Goal: Navigation & Orientation: Find specific page/section

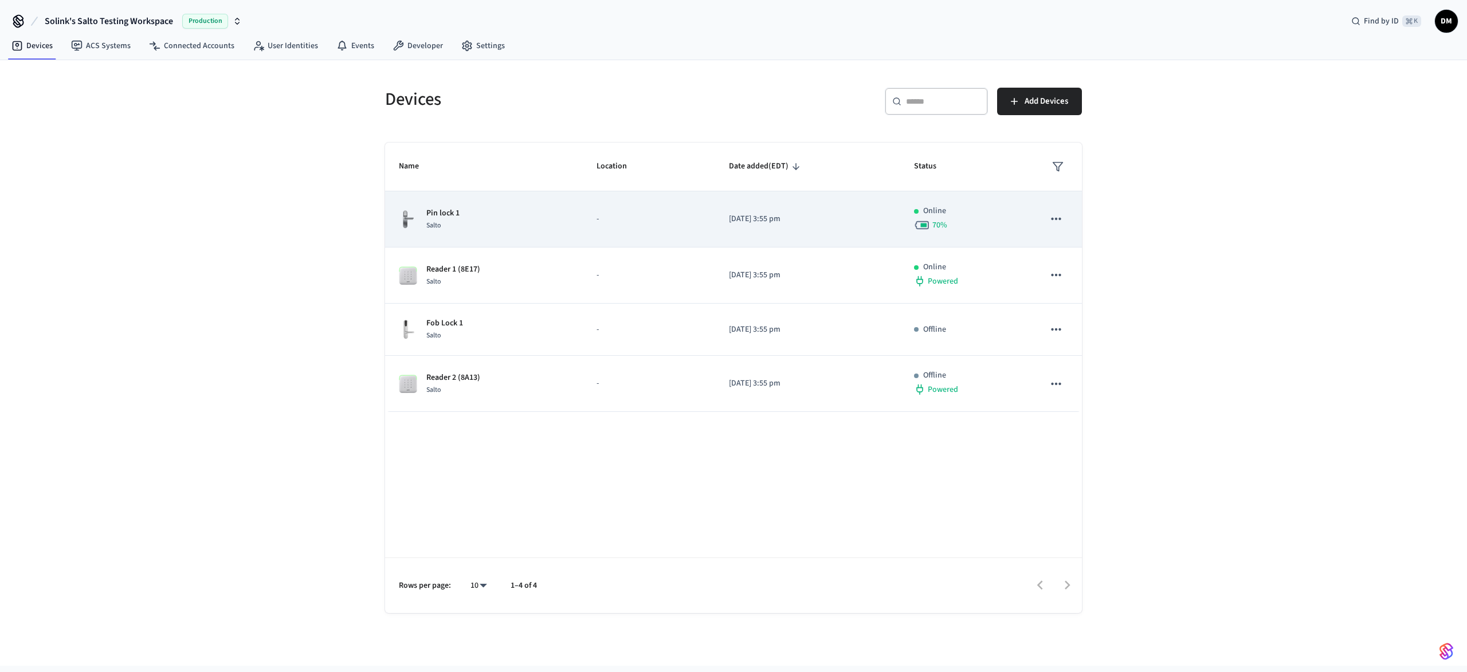
click at [431, 217] on p "Pin lock 1" at bounding box center [442, 213] width 33 height 12
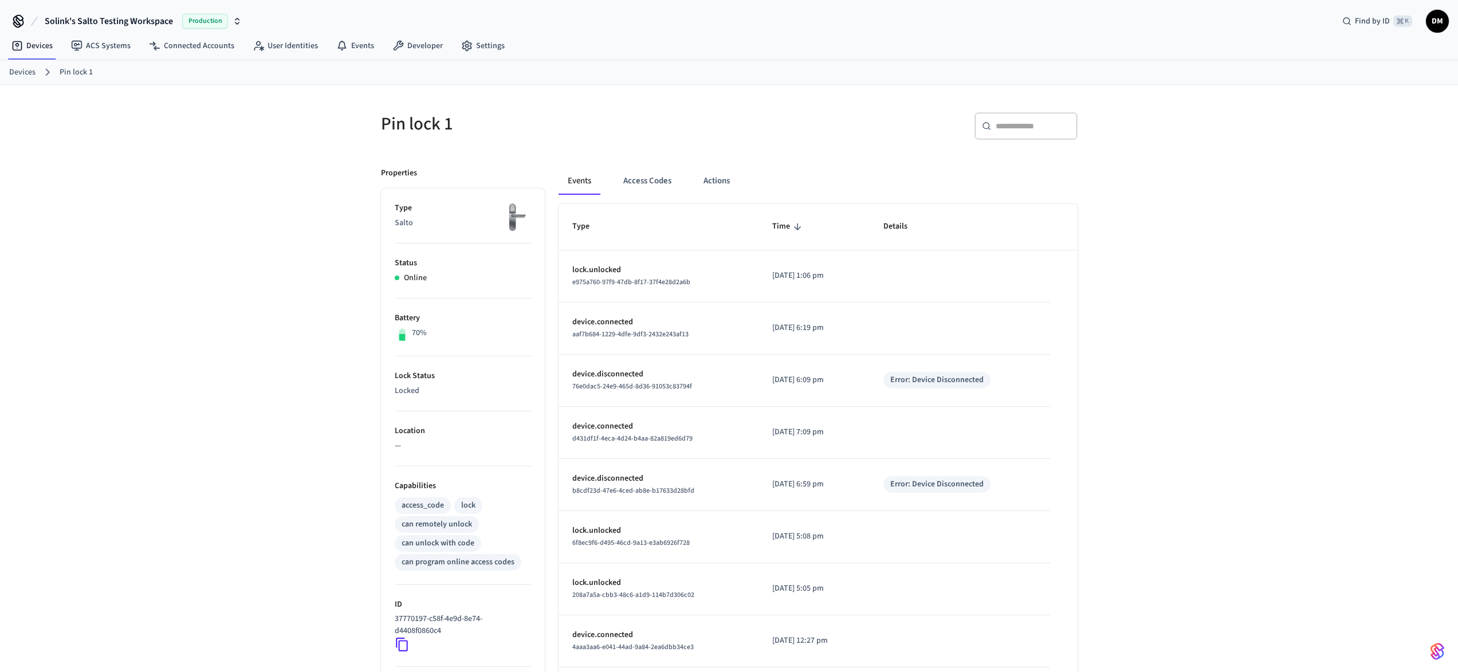
click at [28, 75] on link "Devices" at bounding box center [22, 72] width 26 height 12
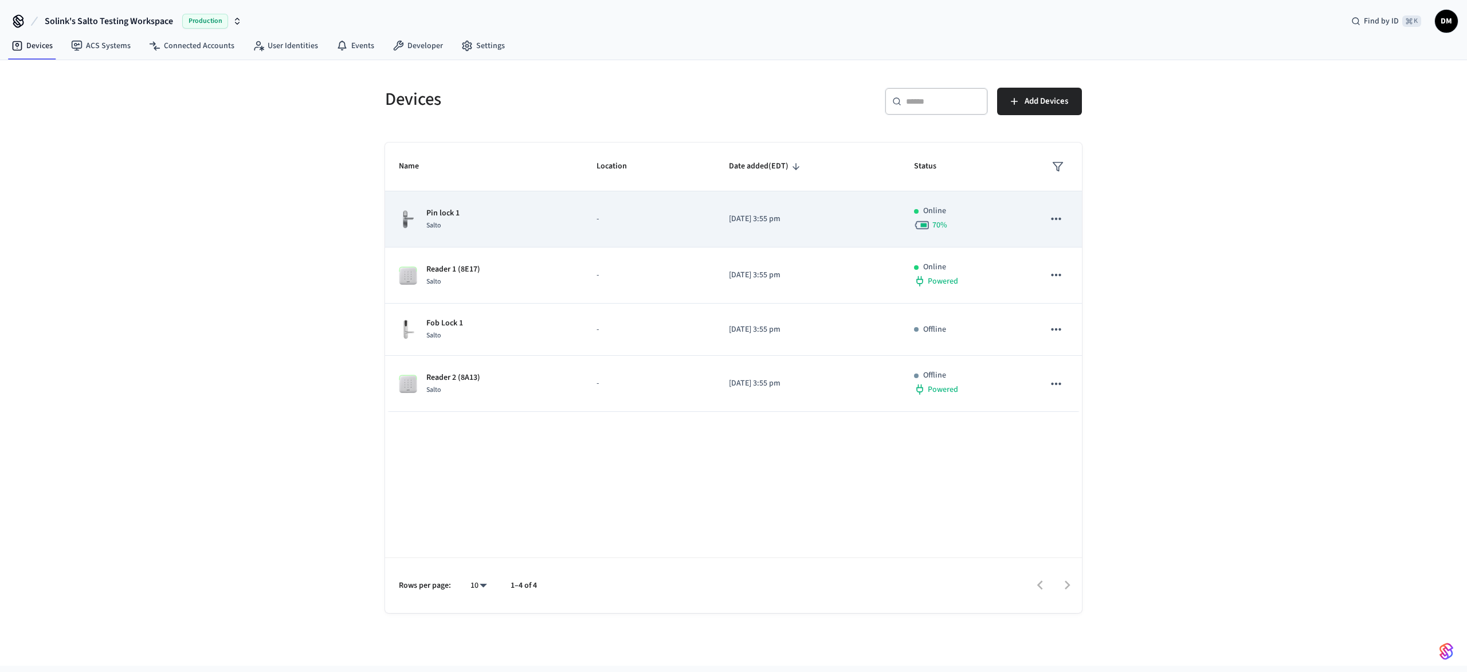
click at [442, 204] on td "Pin lock 1 Salto" at bounding box center [484, 219] width 198 height 56
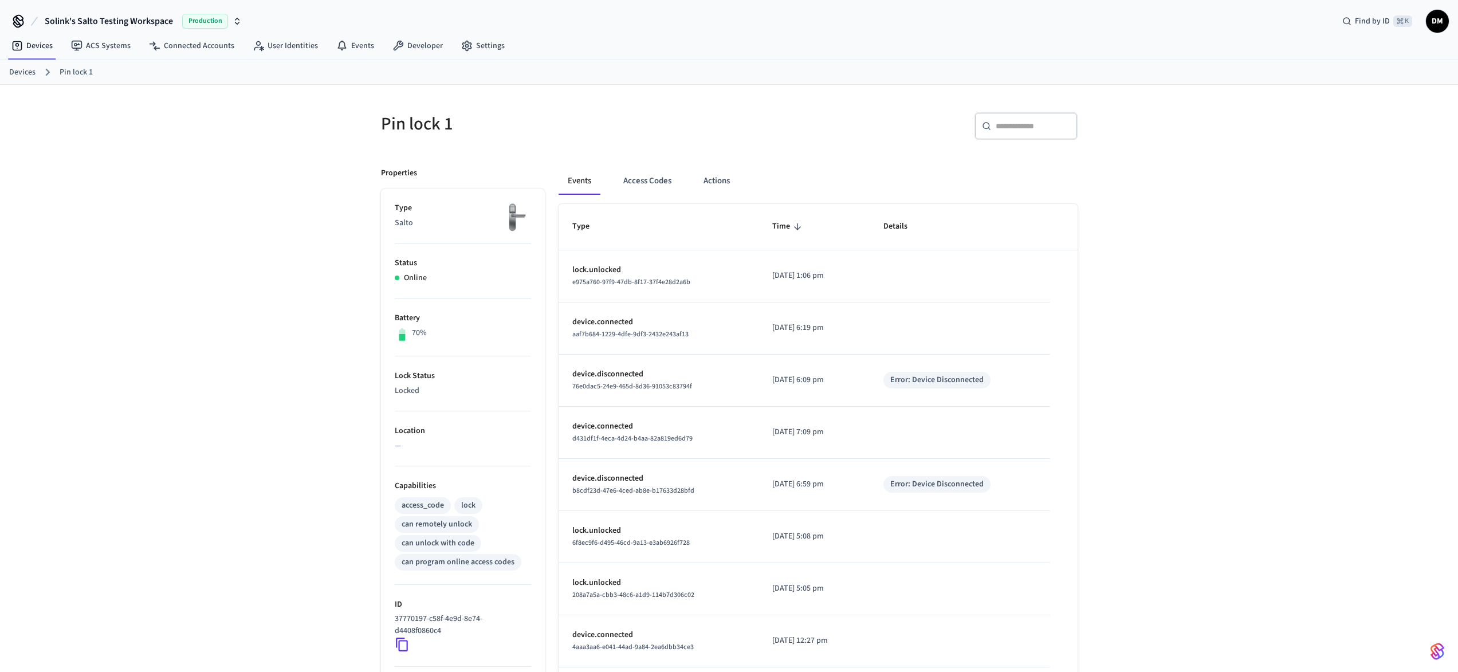
click at [441, 525] on div "can remotely unlock" at bounding box center [437, 525] width 70 height 12
click at [30, 71] on link "Devices" at bounding box center [22, 72] width 26 height 12
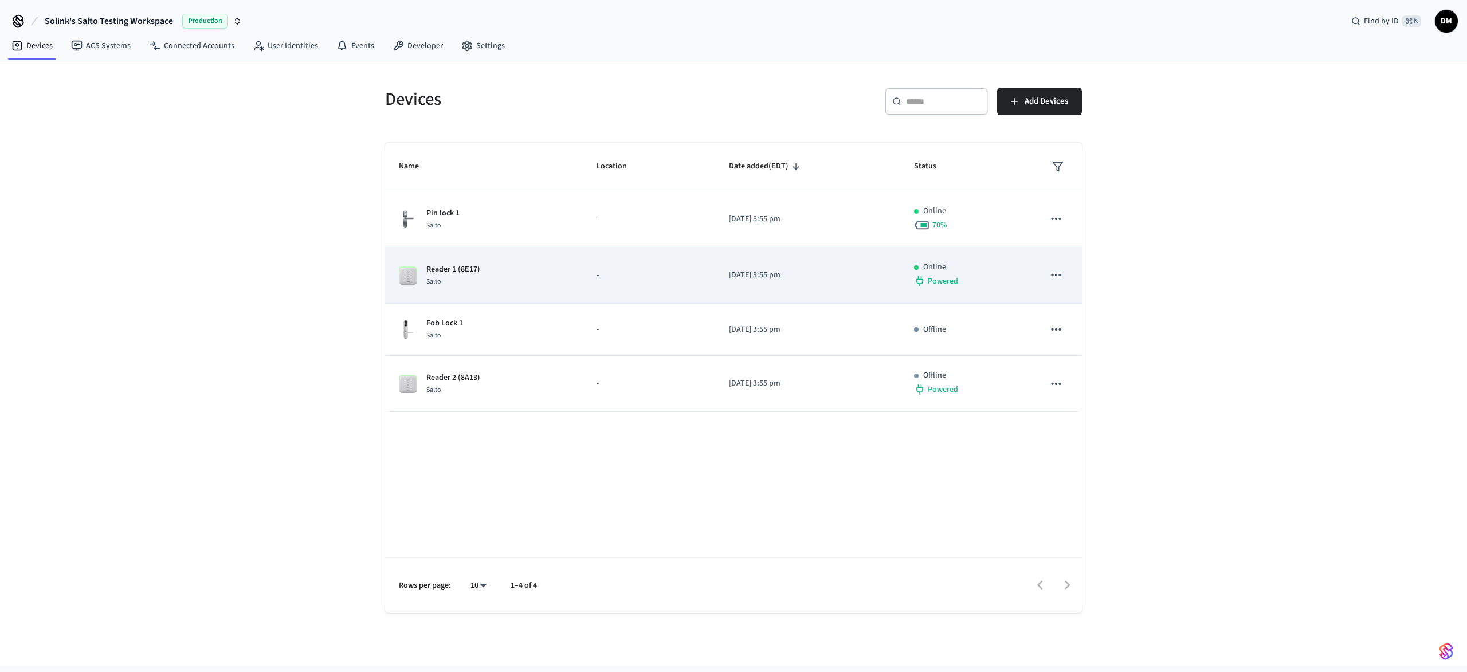
click at [440, 270] on p "Reader 1 (8E17)" at bounding box center [453, 270] width 54 height 12
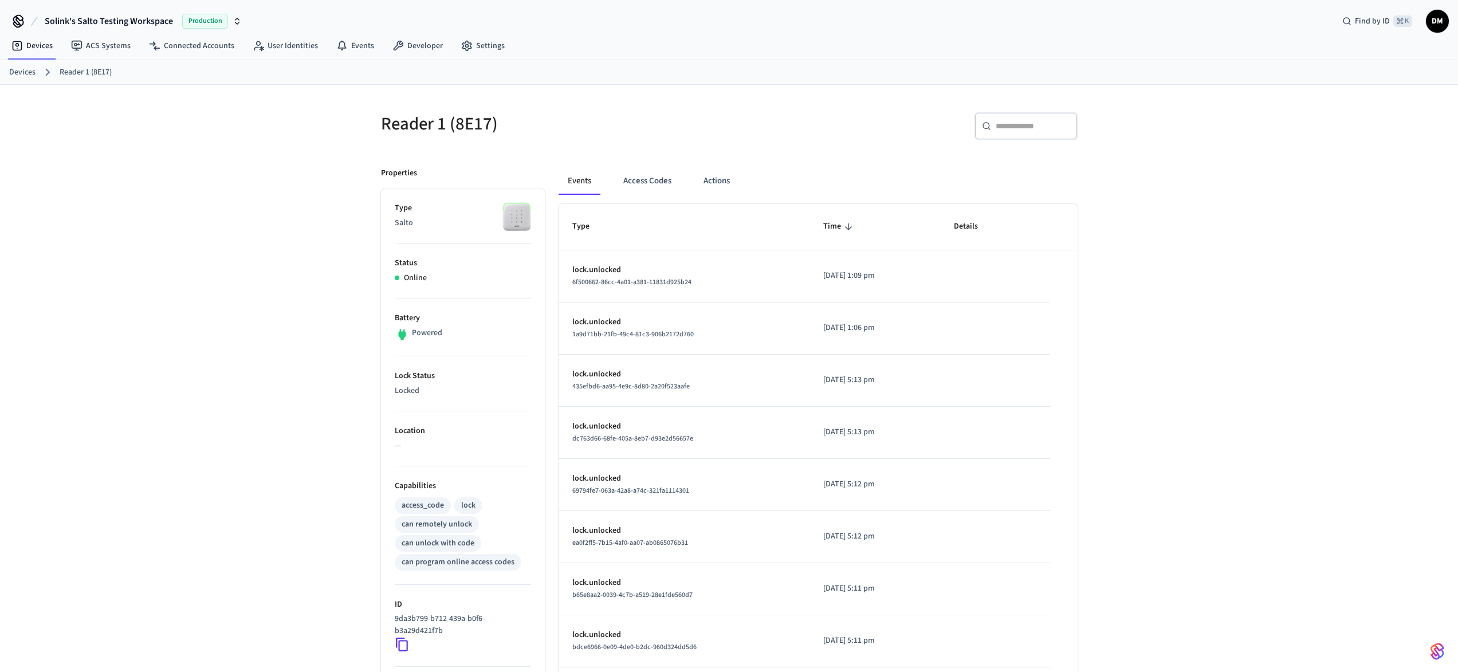
click at [454, 523] on div "can remotely unlock" at bounding box center [437, 525] width 70 height 12
click at [28, 72] on link "Devices" at bounding box center [22, 72] width 26 height 12
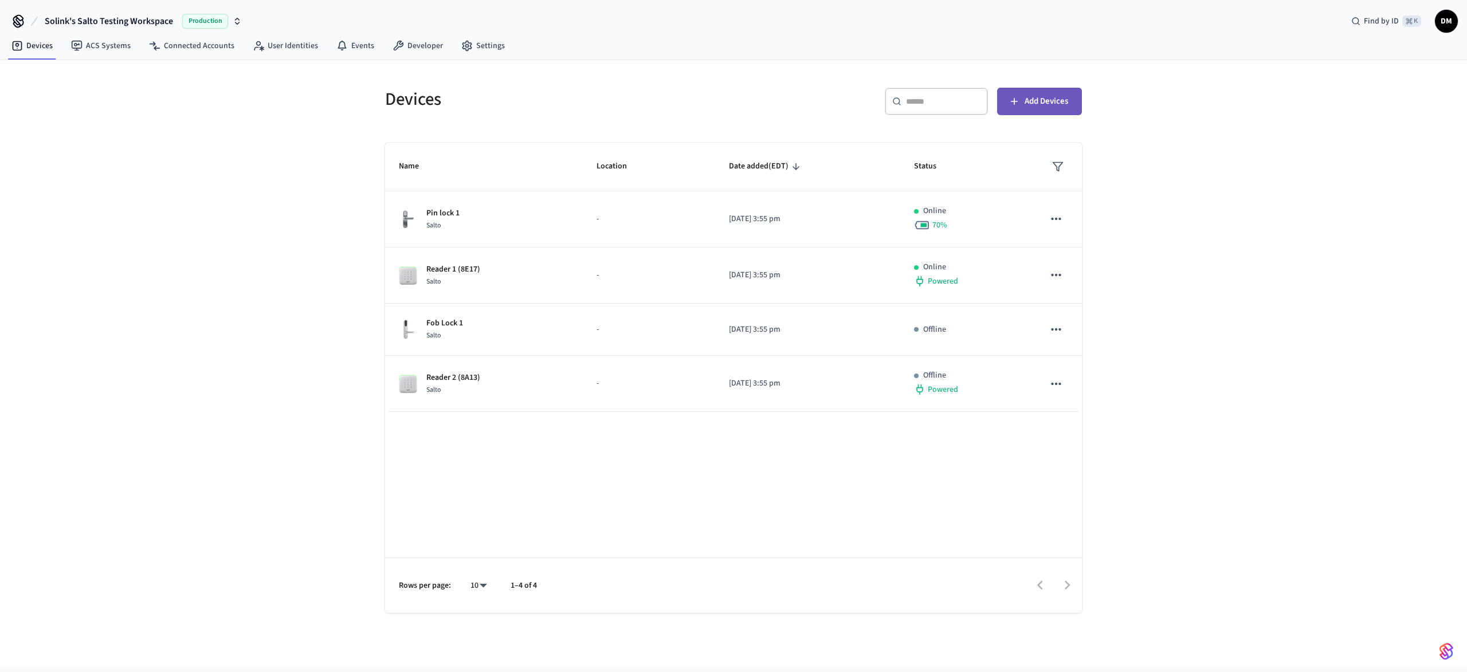
click at [1050, 104] on span "Add Devices" at bounding box center [1047, 101] width 44 height 15
click at [1035, 97] on span "Add Devices" at bounding box center [1047, 101] width 44 height 15
click at [1050, 100] on span "Add Devices" at bounding box center [1047, 101] width 44 height 15
